Goal: Find contact information: Find contact information

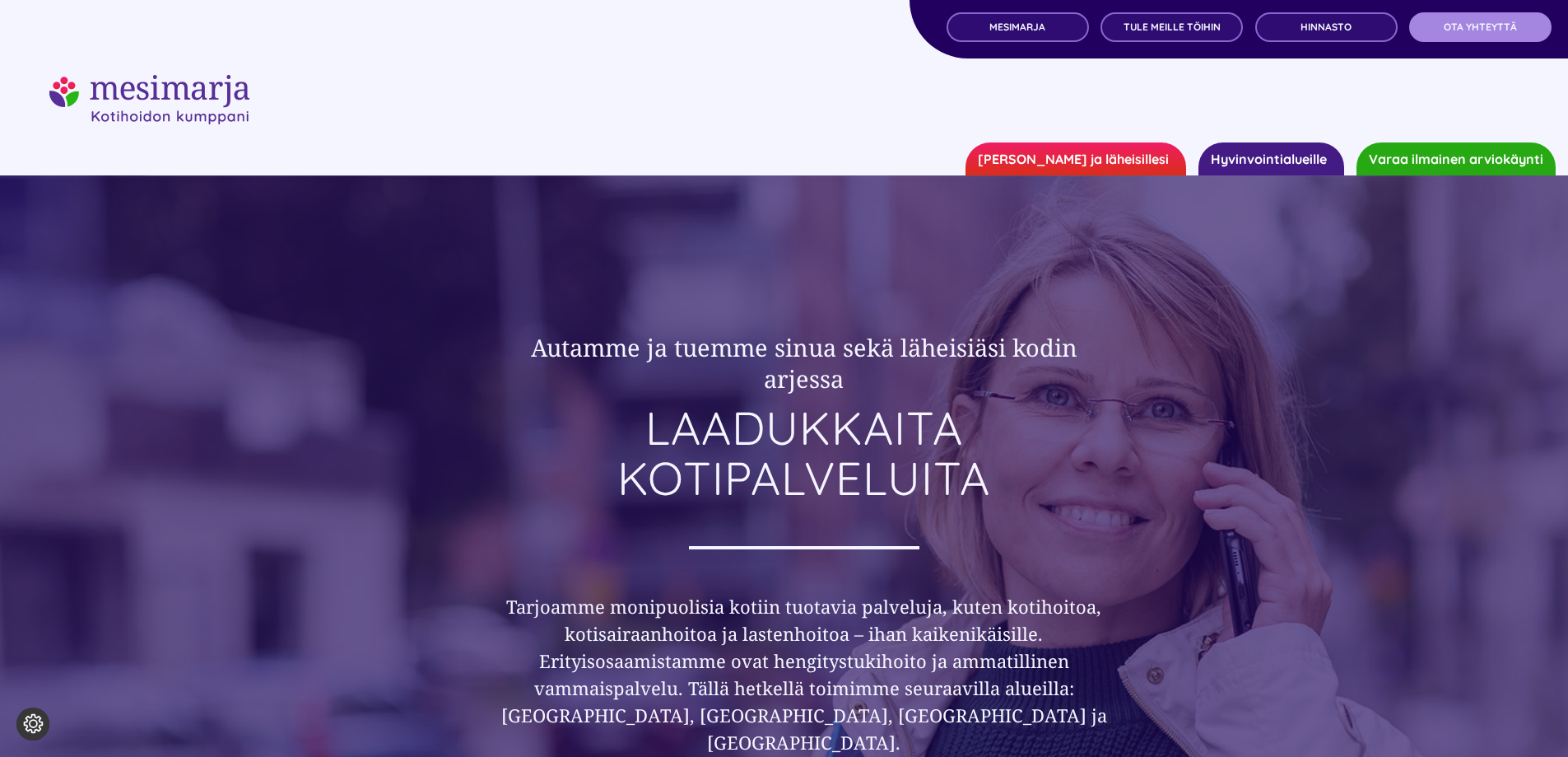
click at [1468, 32] on span "OTA YHTEYTTÄ" at bounding box center [1481, 27] width 73 height 12
click at [1169, 27] on span "TULE MEILLE TÖIHIN" at bounding box center [1172, 27] width 97 height 12
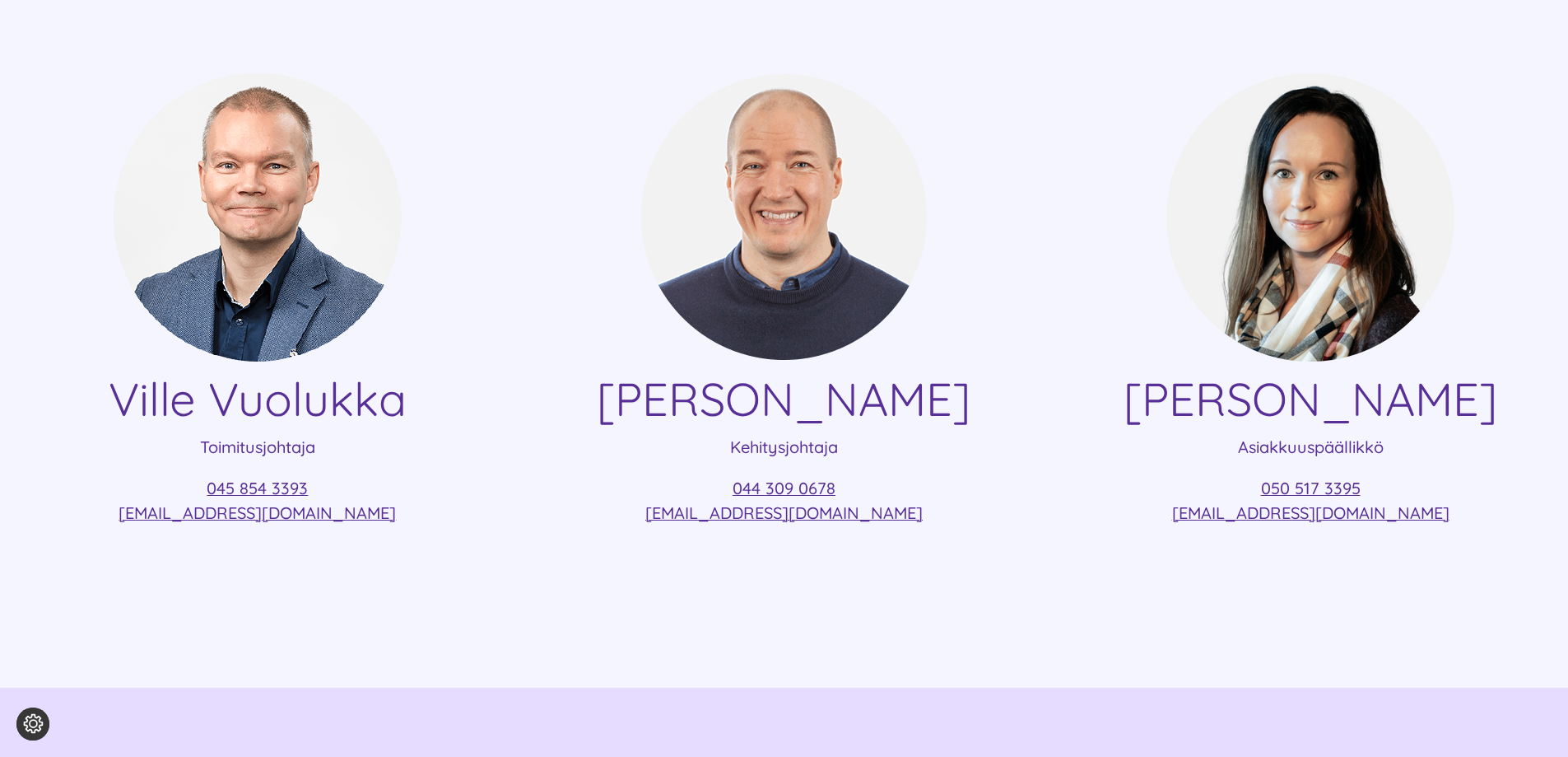
scroll to position [82, 0]
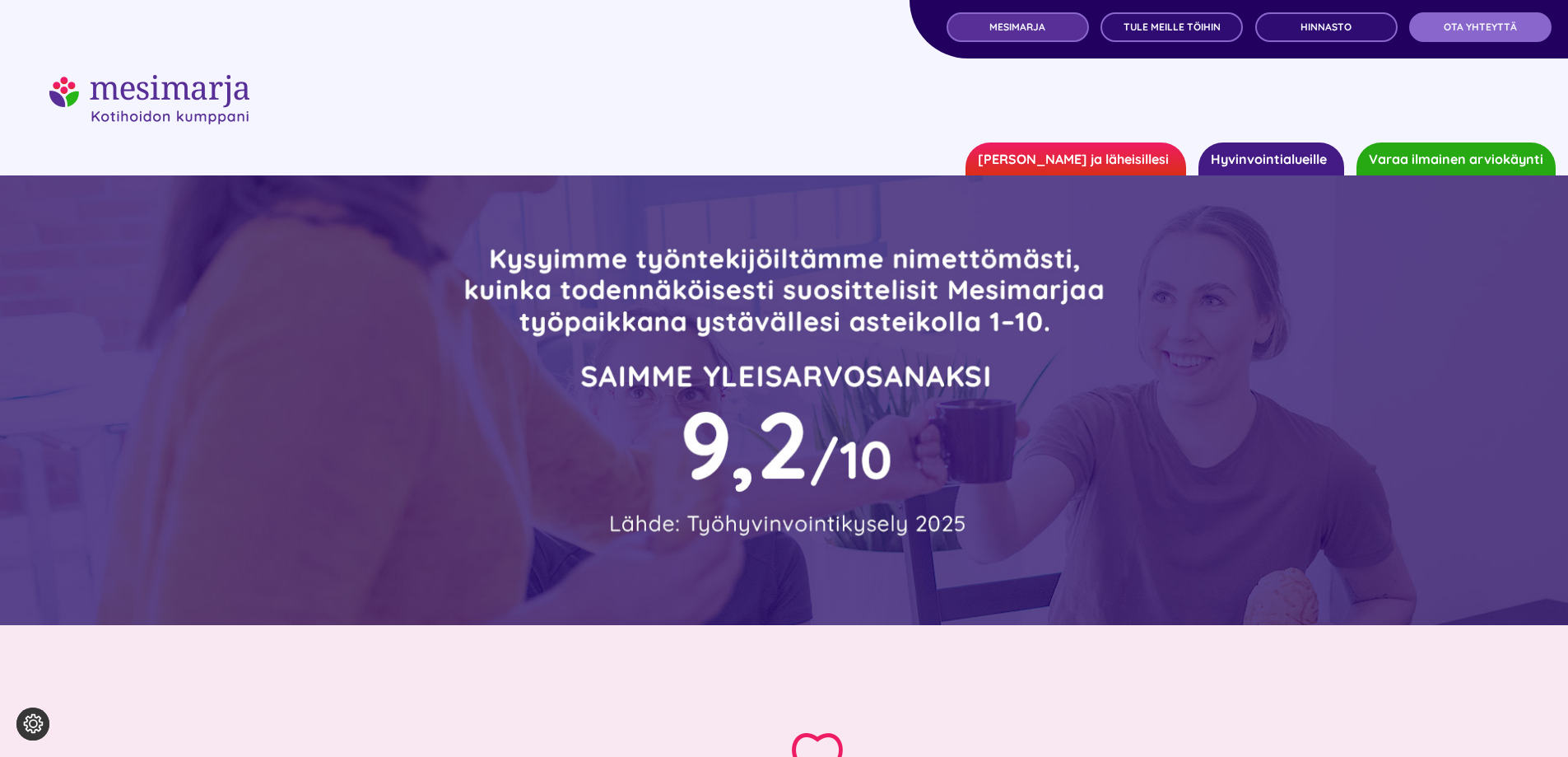
click at [1018, 29] on span "MESIMARJA" at bounding box center [1017, 27] width 56 height 12
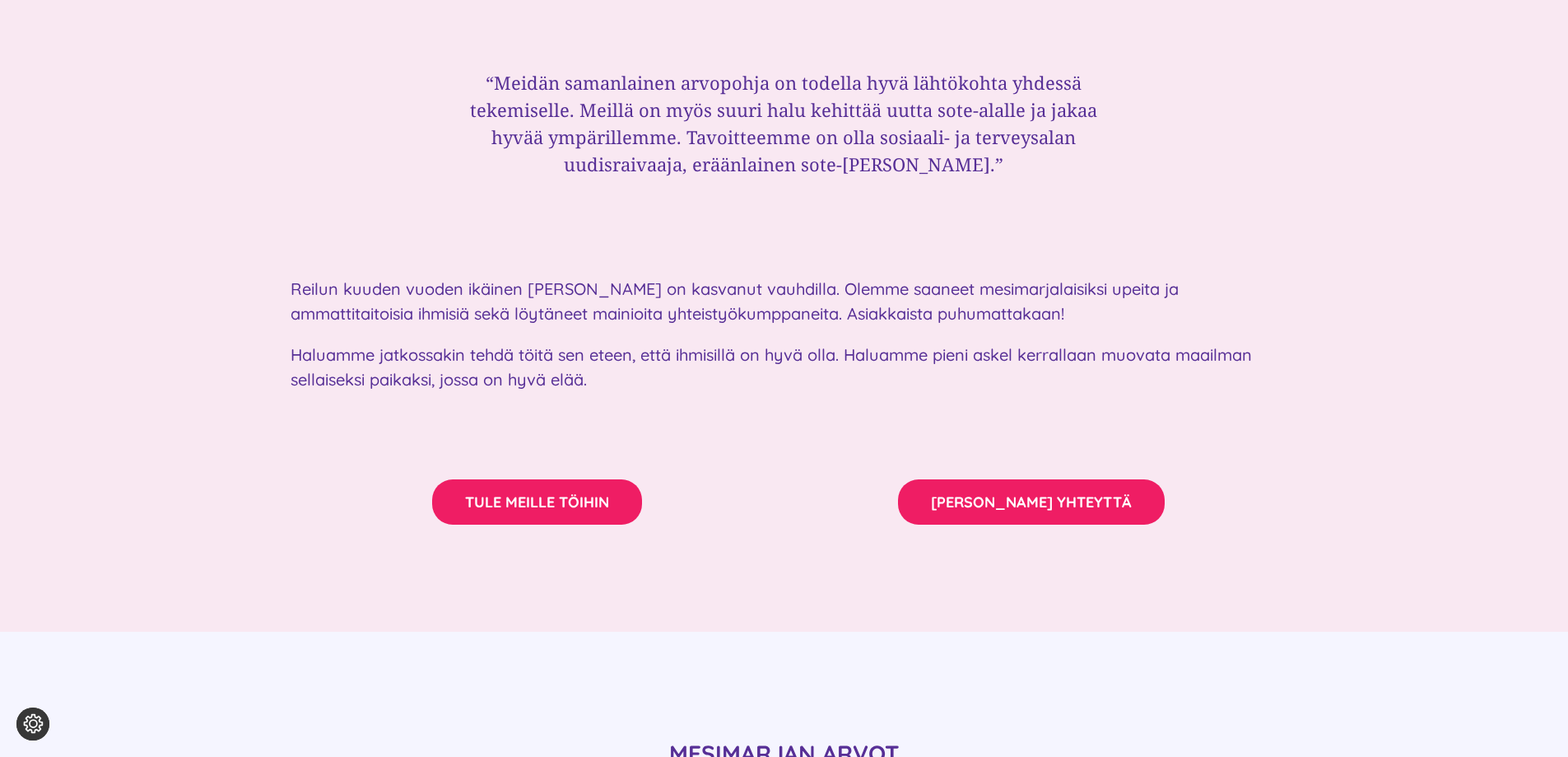
scroll to position [2636, 0]
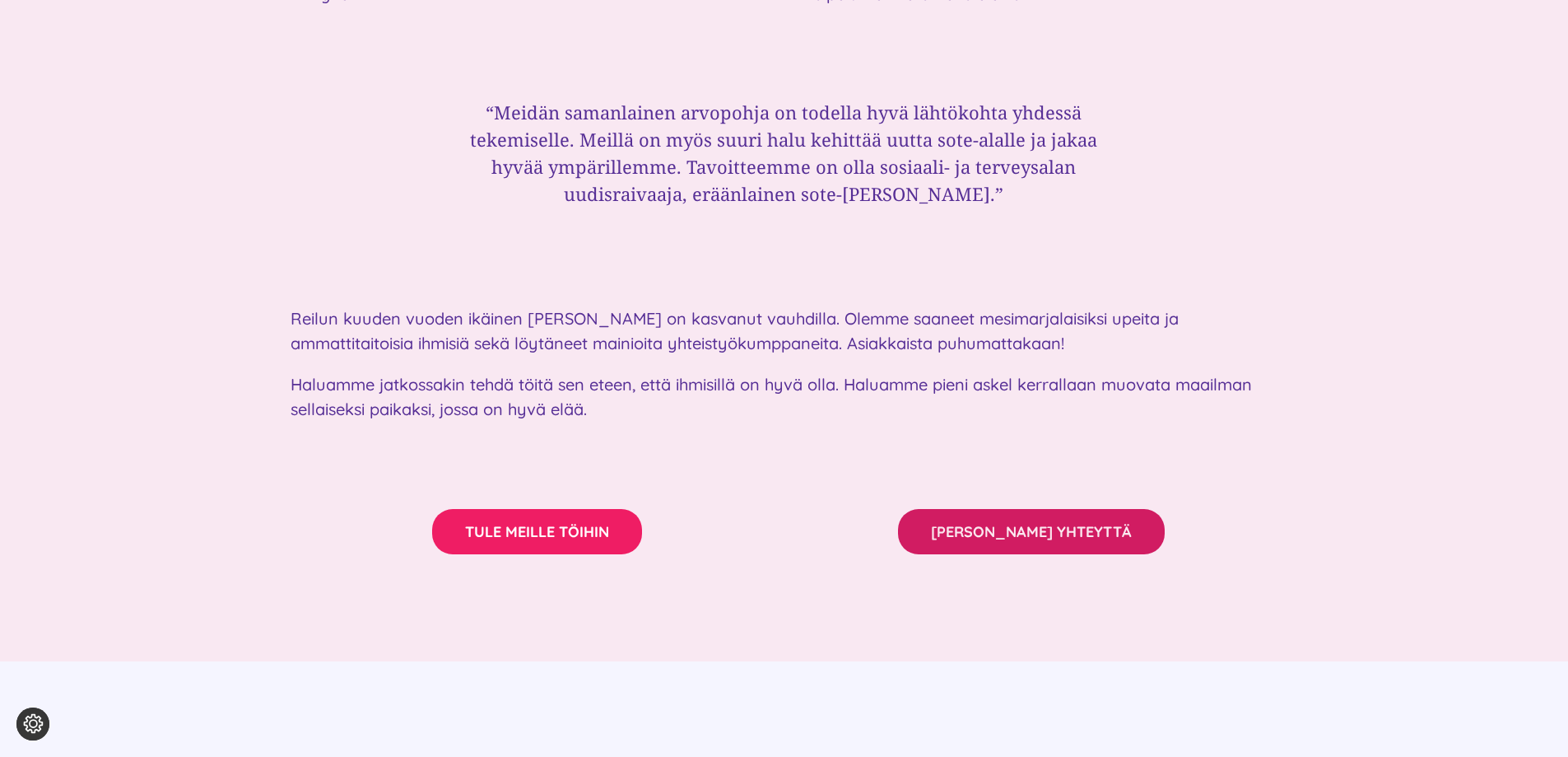
click at [1032, 523] on span "[PERSON_NAME] YHTEYTTÄ" at bounding box center [1031, 531] width 201 height 17
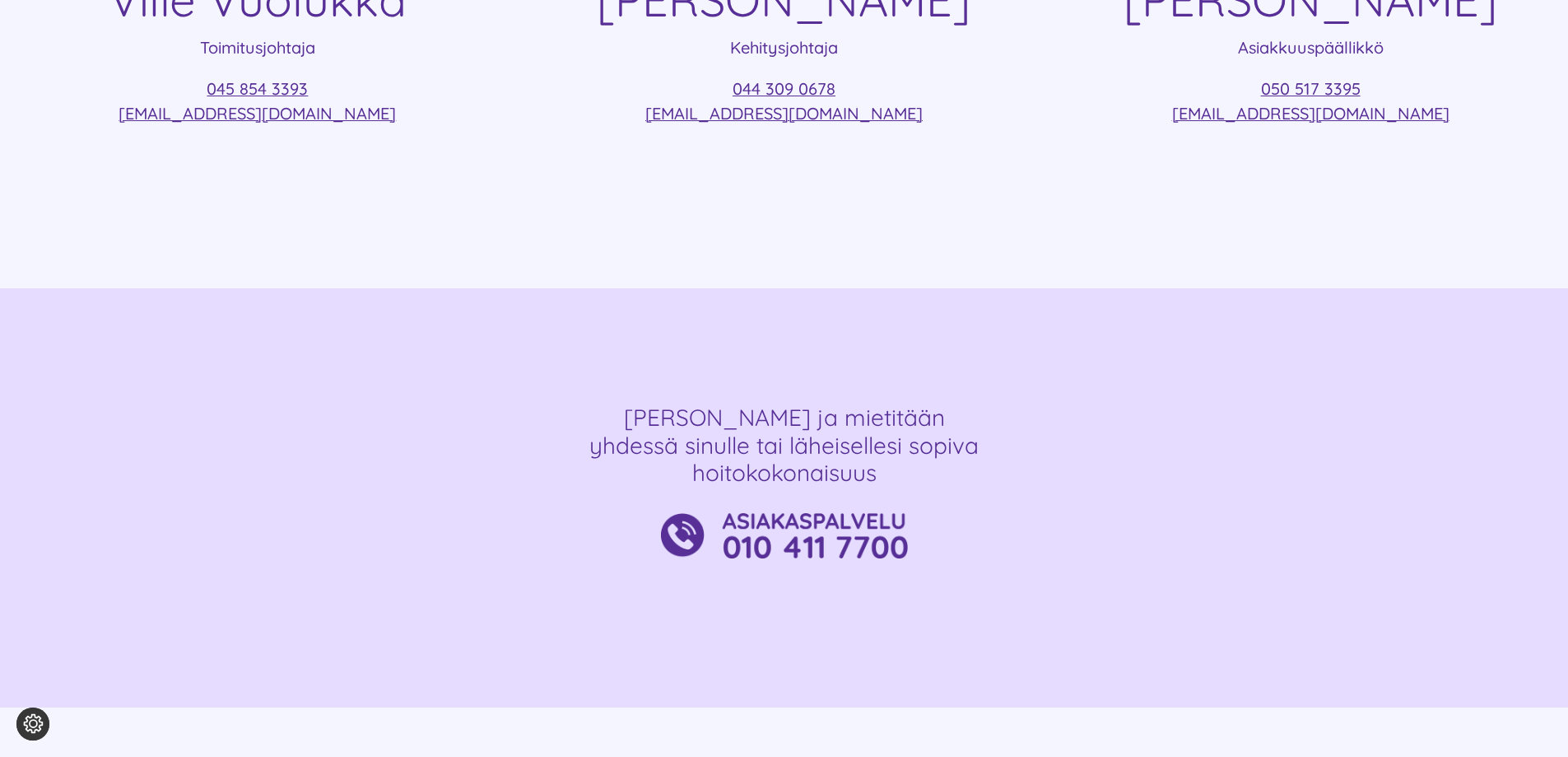
scroll to position [824, 0]
